Goal: Navigation & Orientation: Go to known website

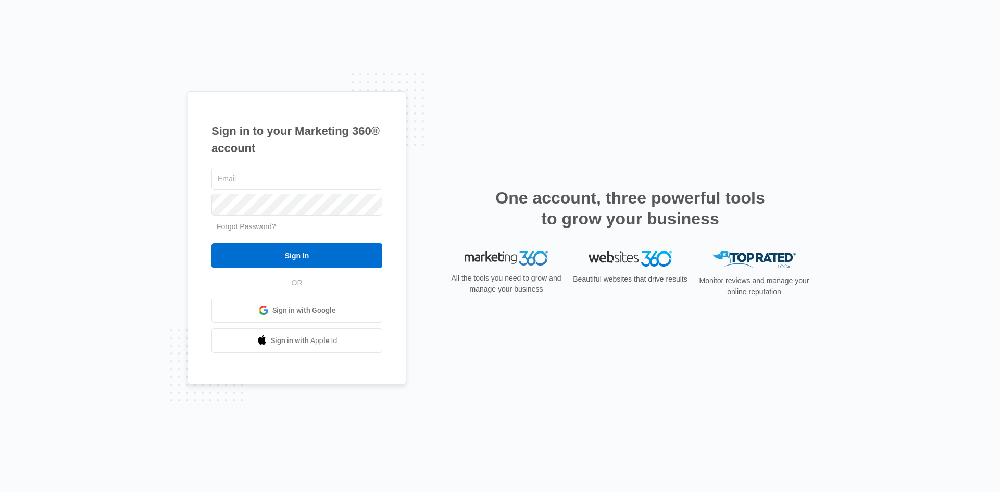
click at [353, 311] on link "Sign in with Google" at bounding box center [296, 310] width 171 height 25
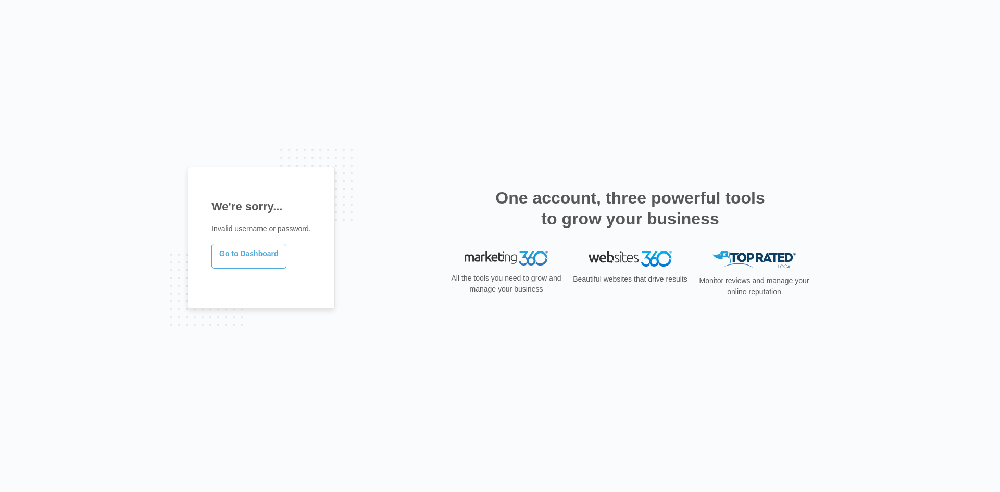
click at [238, 256] on link "Go to Dashboard" at bounding box center [248, 256] width 75 height 25
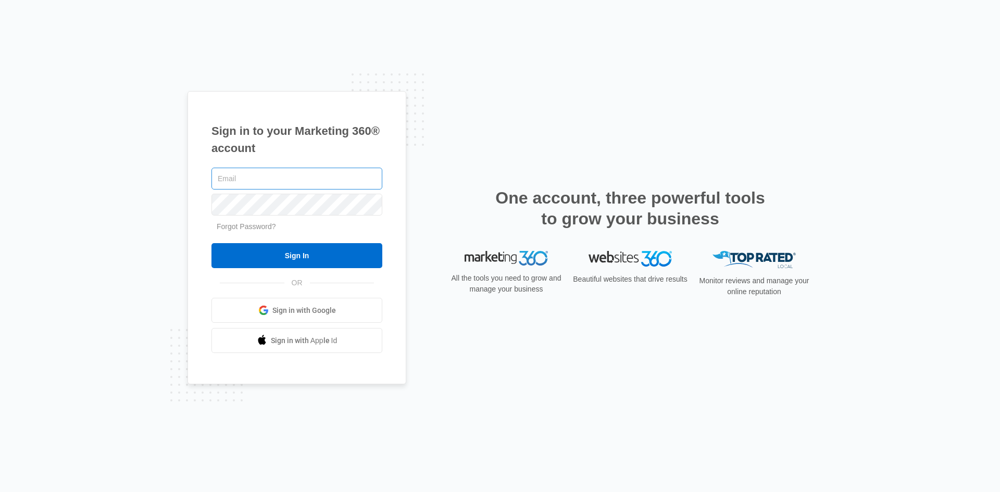
click at [277, 175] on input "text" at bounding box center [296, 179] width 171 height 22
type input "[PERSON_NAME][EMAIL_ADDRESS][DOMAIN_NAME]"
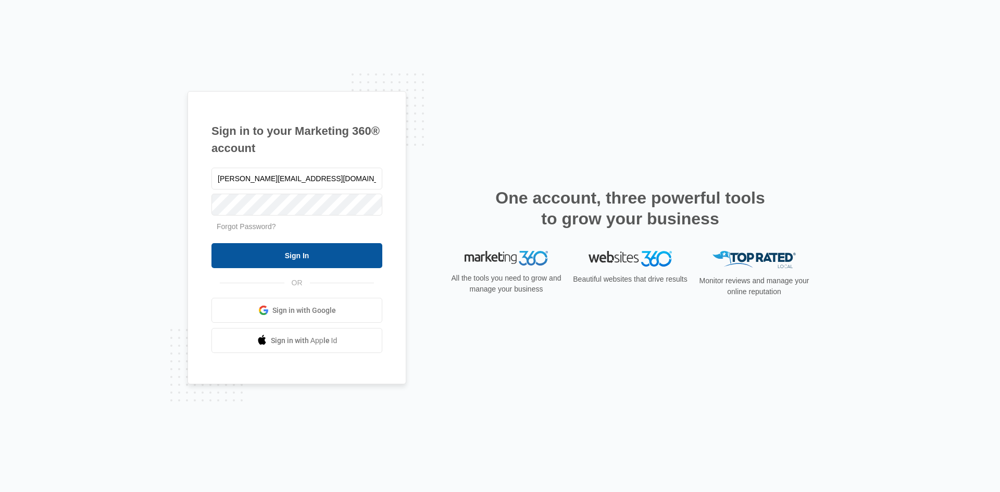
click at [313, 260] on input "Sign In" at bounding box center [296, 255] width 171 height 25
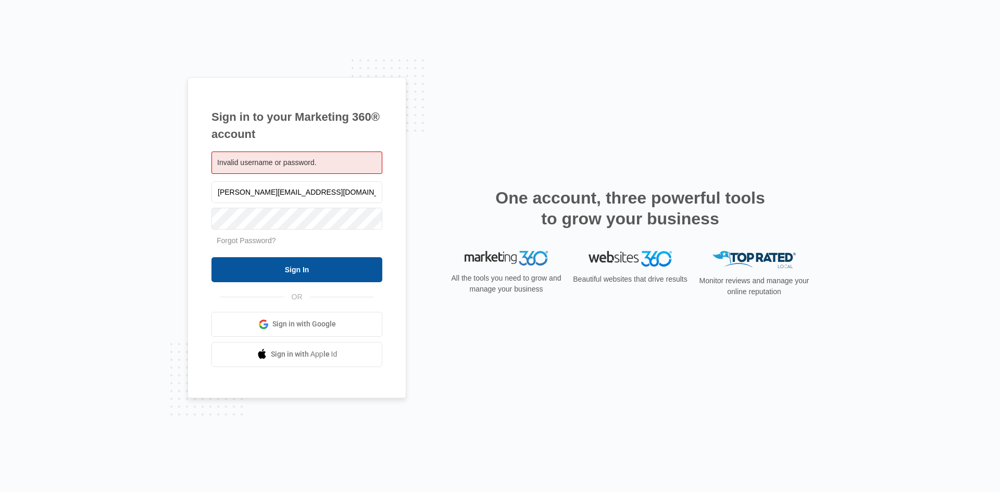
click at [305, 266] on input "Sign In" at bounding box center [296, 269] width 171 height 25
click at [472, 144] on div "Sign in to your Marketing 360® account Invalid username or password. [PERSON_NA…" at bounding box center [499, 246] width 625 height 338
